Goal: Task Accomplishment & Management: Complete application form

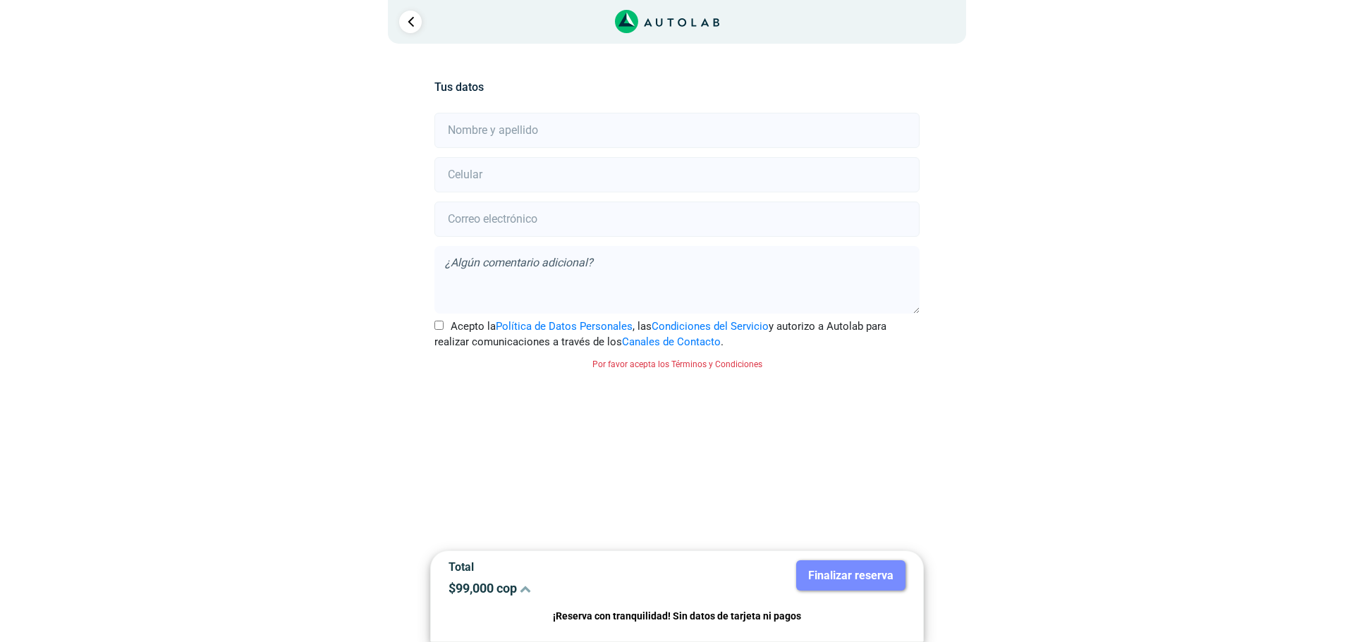
click at [482, 131] on input "text" at bounding box center [676, 130] width 484 height 35
type input "[DEMOGRAPHIC_DATA][PERSON_NAME]"
click at [514, 181] on input "number" at bounding box center [676, 174] width 484 height 35
type input "3187837616"
click at [515, 219] on input "email" at bounding box center [676, 219] width 484 height 35
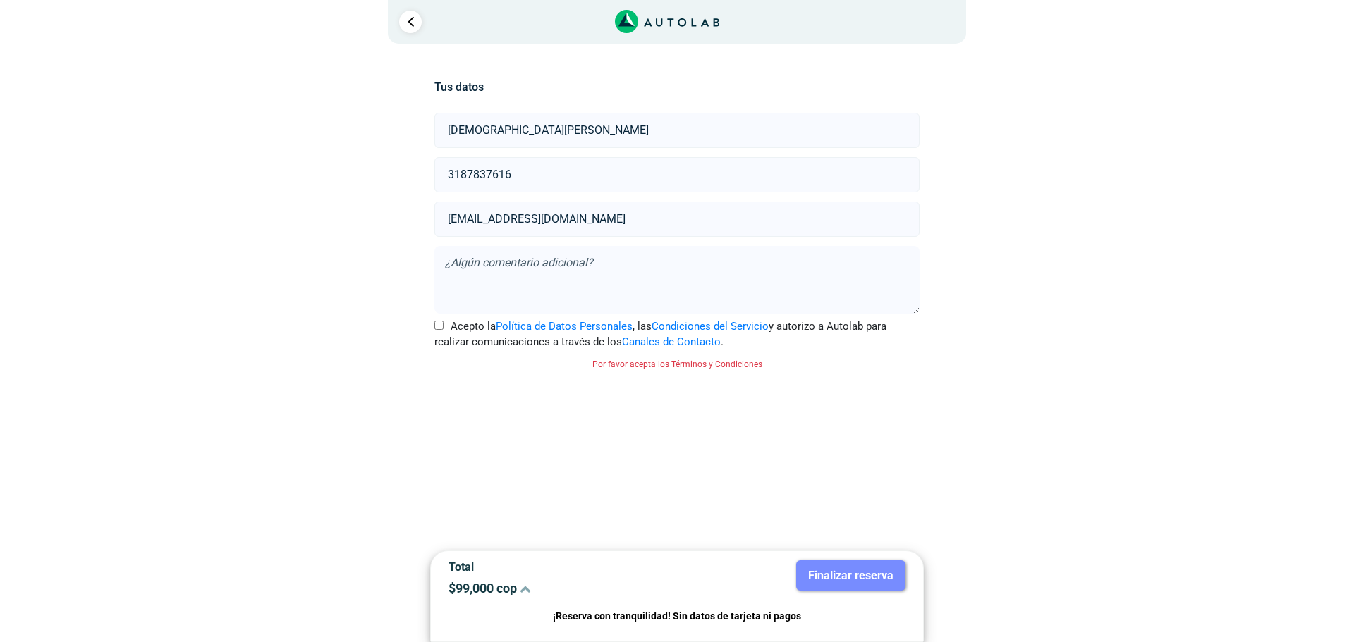
type input "[EMAIL_ADDRESS][DOMAIN_NAME]"
click at [436, 322] on input "Acepto la Política de Datos Personales , las Condiciones del Servicio y autoriz…" at bounding box center [438, 325] width 9 height 9
checkbox input "true"
click at [825, 568] on button "Finalizar reserva" at bounding box center [850, 576] width 109 height 30
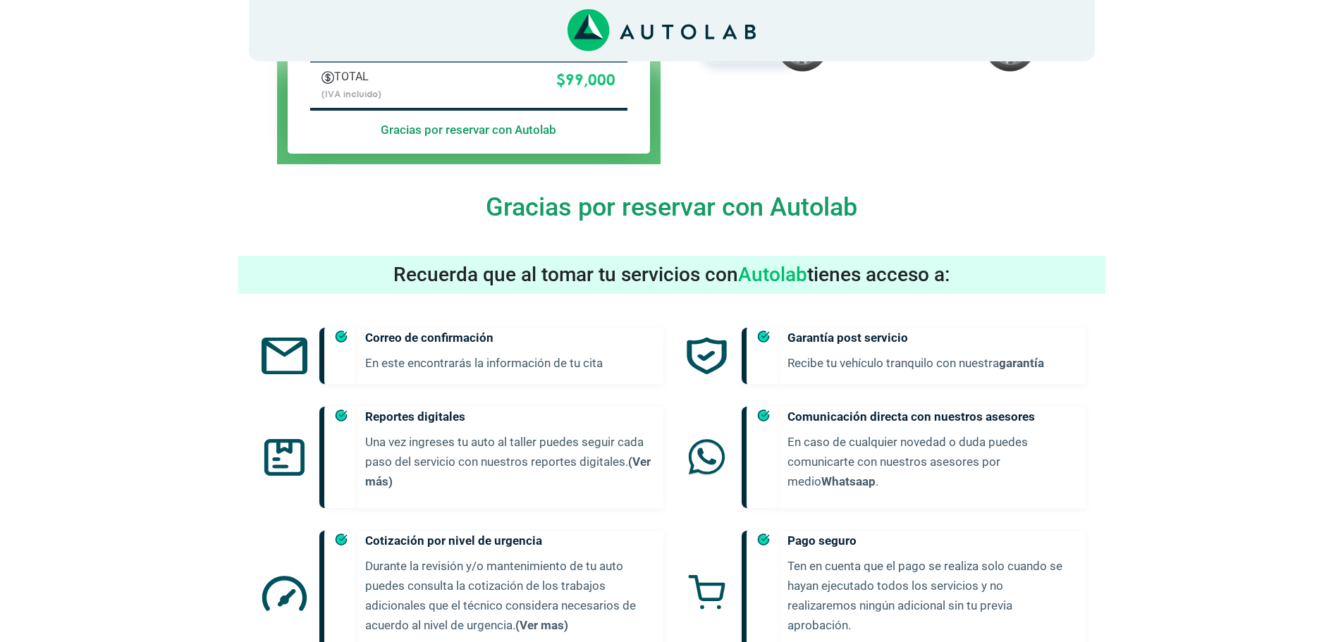
scroll to position [476, 0]
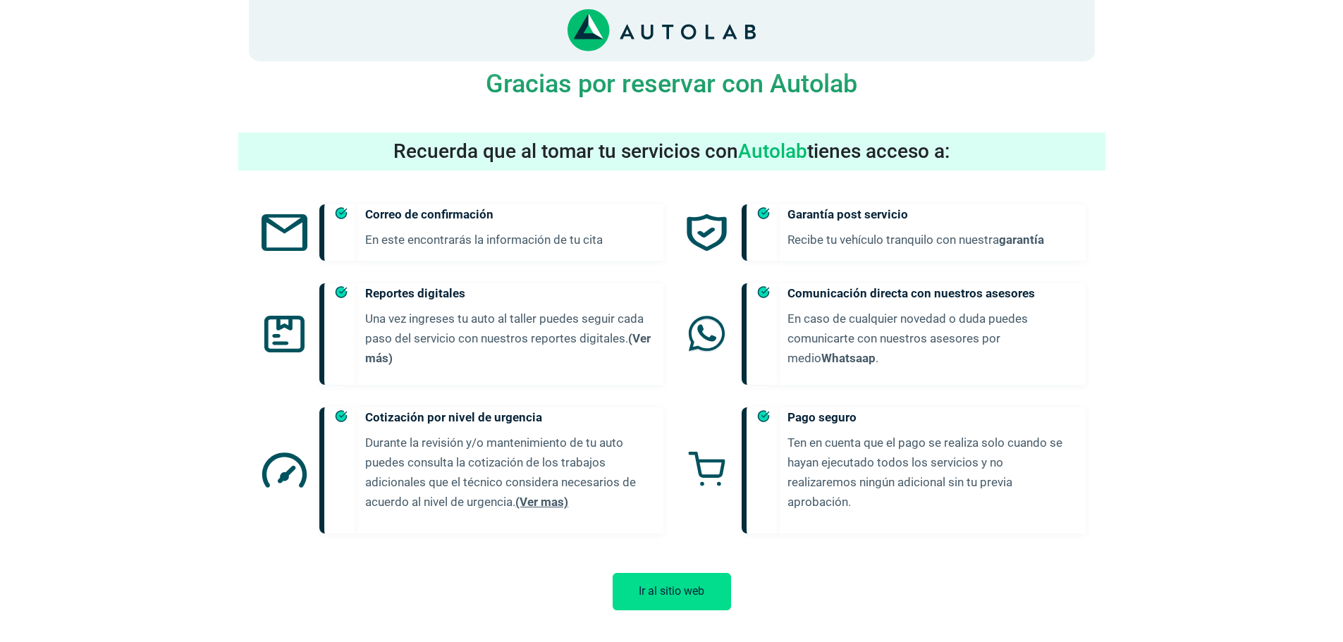
click at [546, 495] on link "(Ver mas)" at bounding box center [541, 502] width 53 height 14
